Goal: Check status

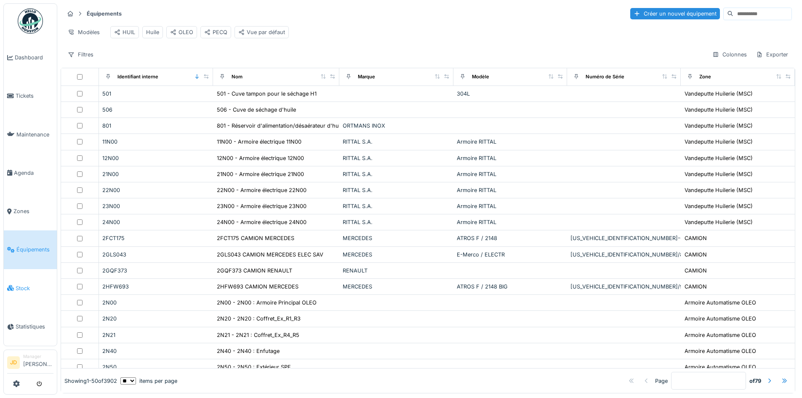
click at [24, 284] on span "Stock" at bounding box center [35, 288] width 38 height 8
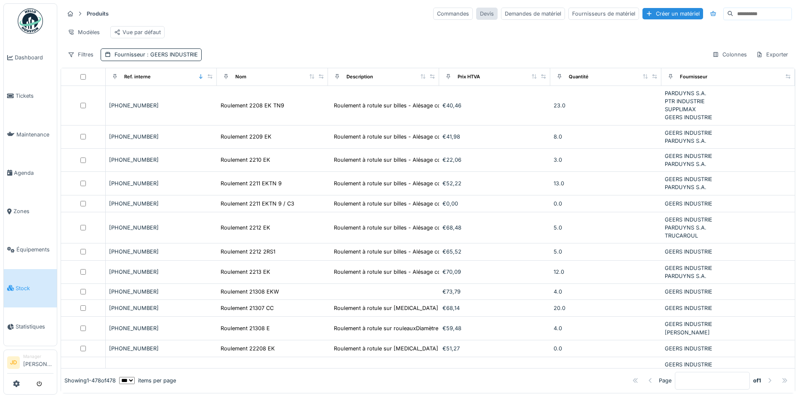
click at [476, 14] on div "Devis" at bounding box center [486, 14] width 21 height 12
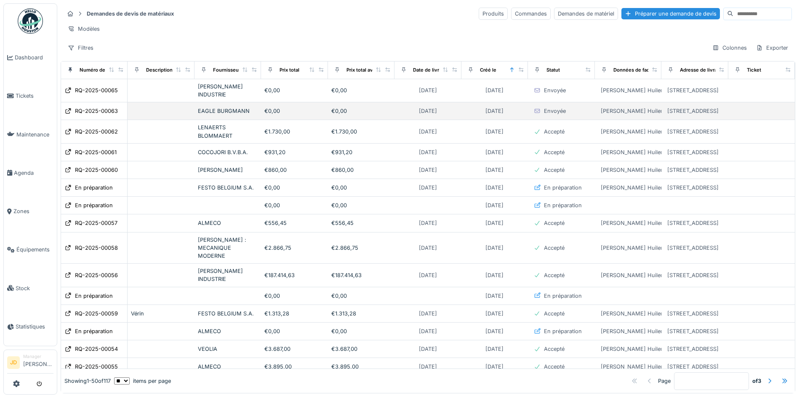
click at [232, 114] on div "EAGLE BURGMANN" at bounding box center [228, 111] width 60 height 8
click at [99, 109] on div "RQ-2025-00063" at bounding box center [96, 111] width 43 height 8
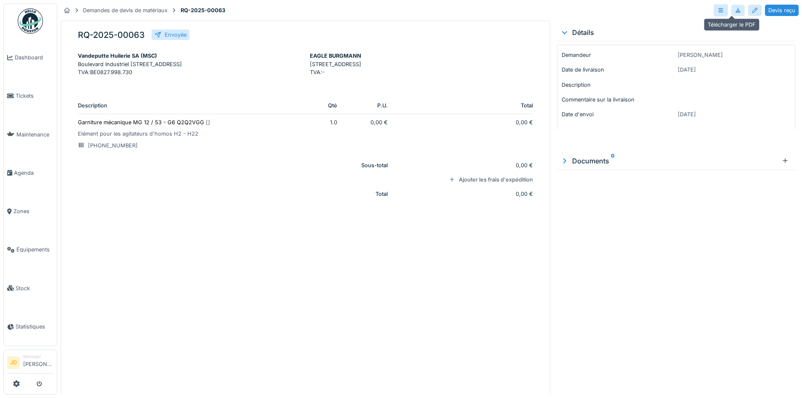
click at [735, 13] on div at bounding box center [738, 10] width 7 height 8
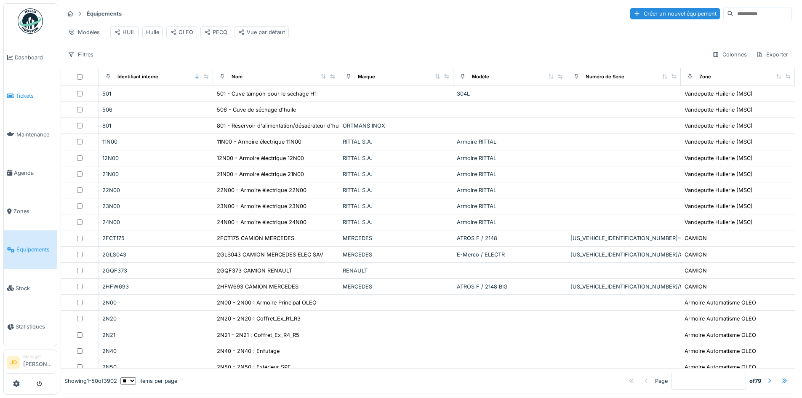
click at [29, 92] on span "Tickets" at bounding box center [35, 96] width 38 height 8
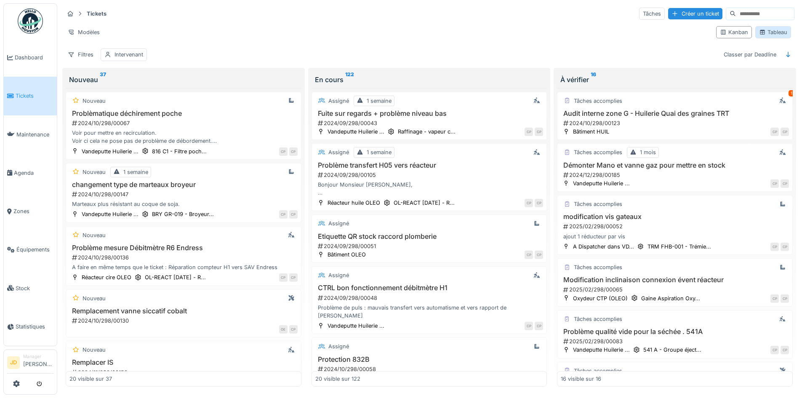
click at [766, 34] on div "Tableau" at bounding box center [773, 32] width 28 height 8
